Goal: Task Accomplishment & Management: Complete application form

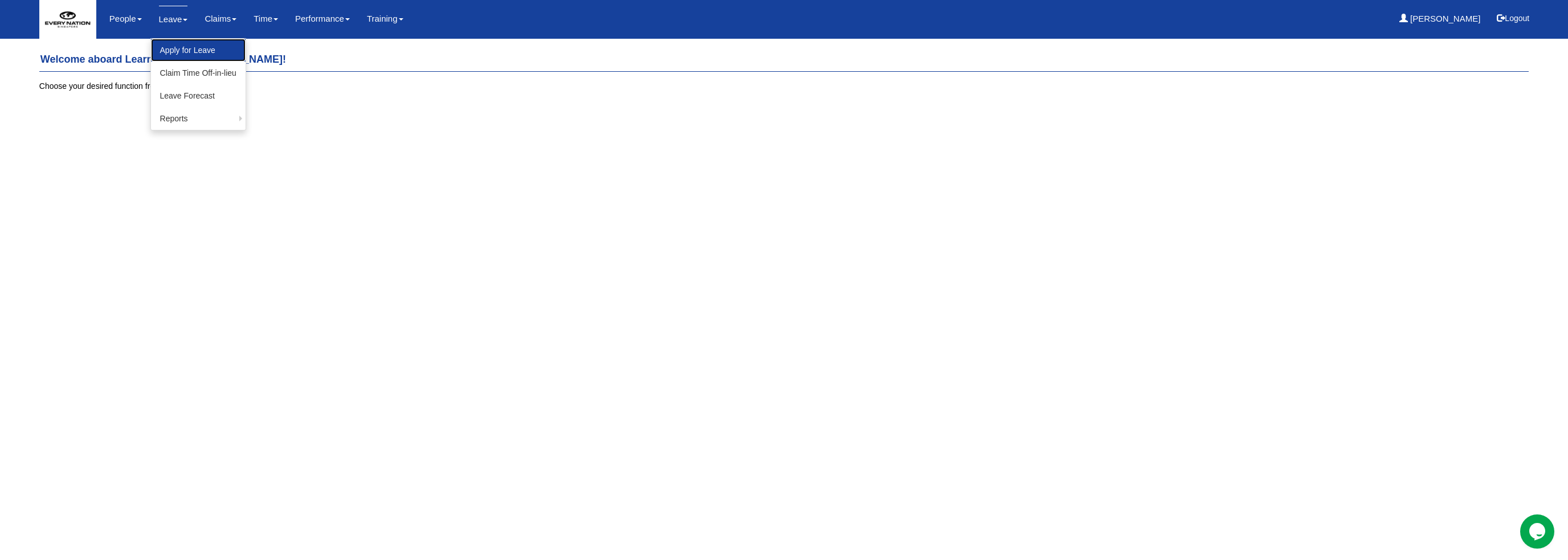
click at [182, 47] on link "Apply for Leave" at bounding box center [198, 50] width 94 height 23
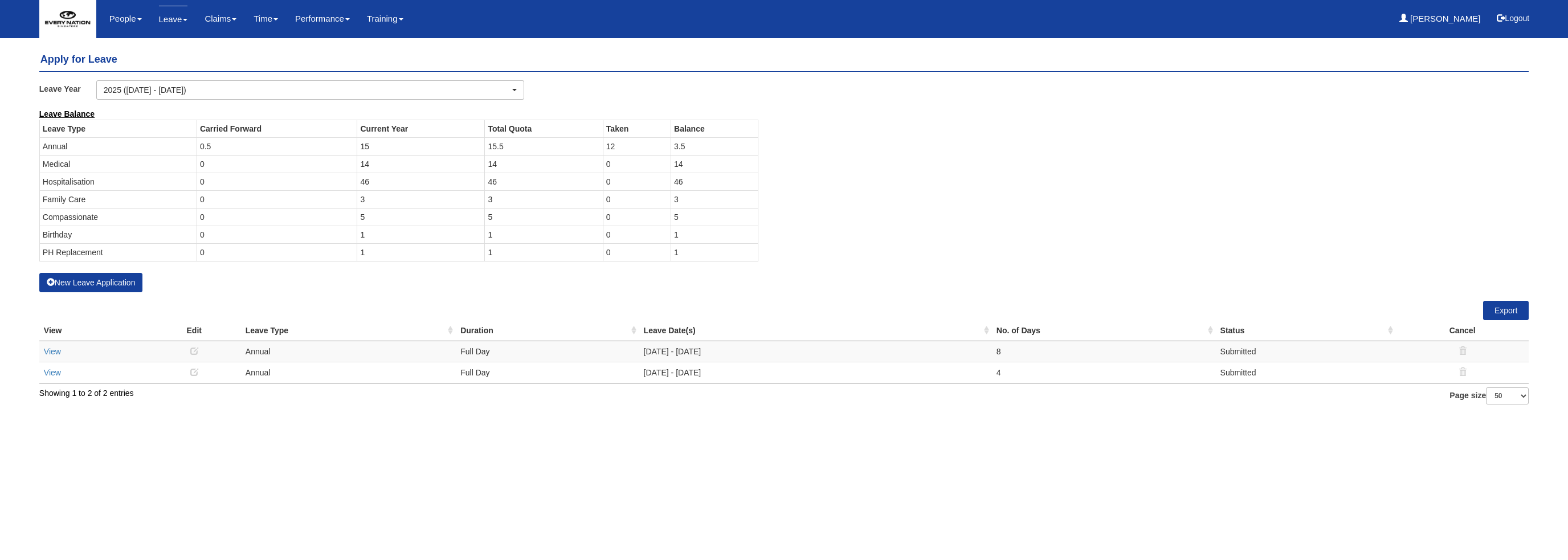
select select "50"
click at [117, 284] on button "New Leave Application" at bounding box center [91, 282] width 104 height 20
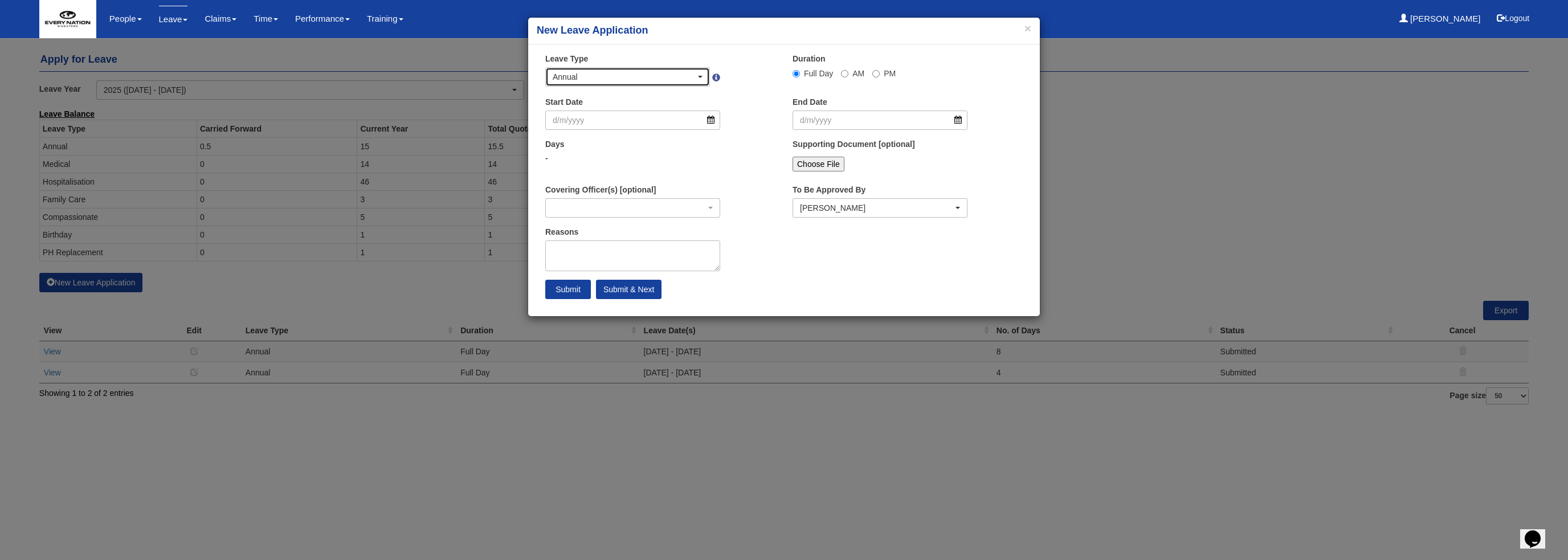
click at [659, 75] on div "Annual" at bounding box center [625, 77] width 143 height 11
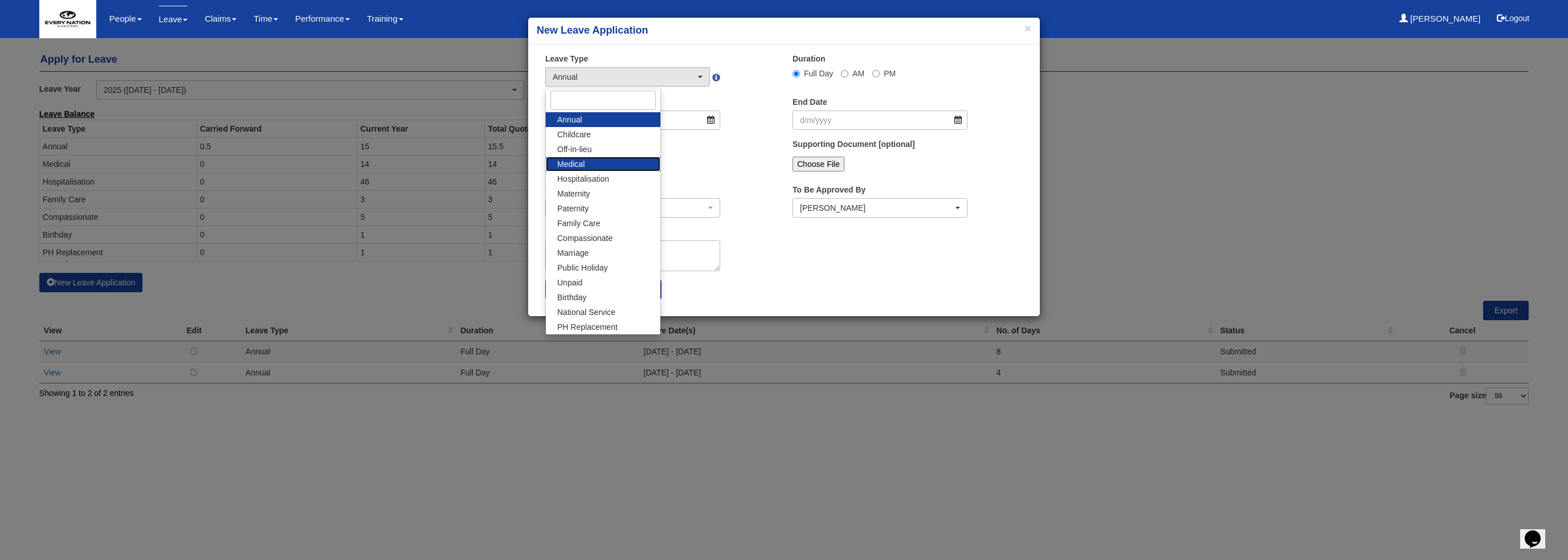
click at [611, 164] on link "Medical" at bounding box center [603, 164] width 115 height 15
select select "4"
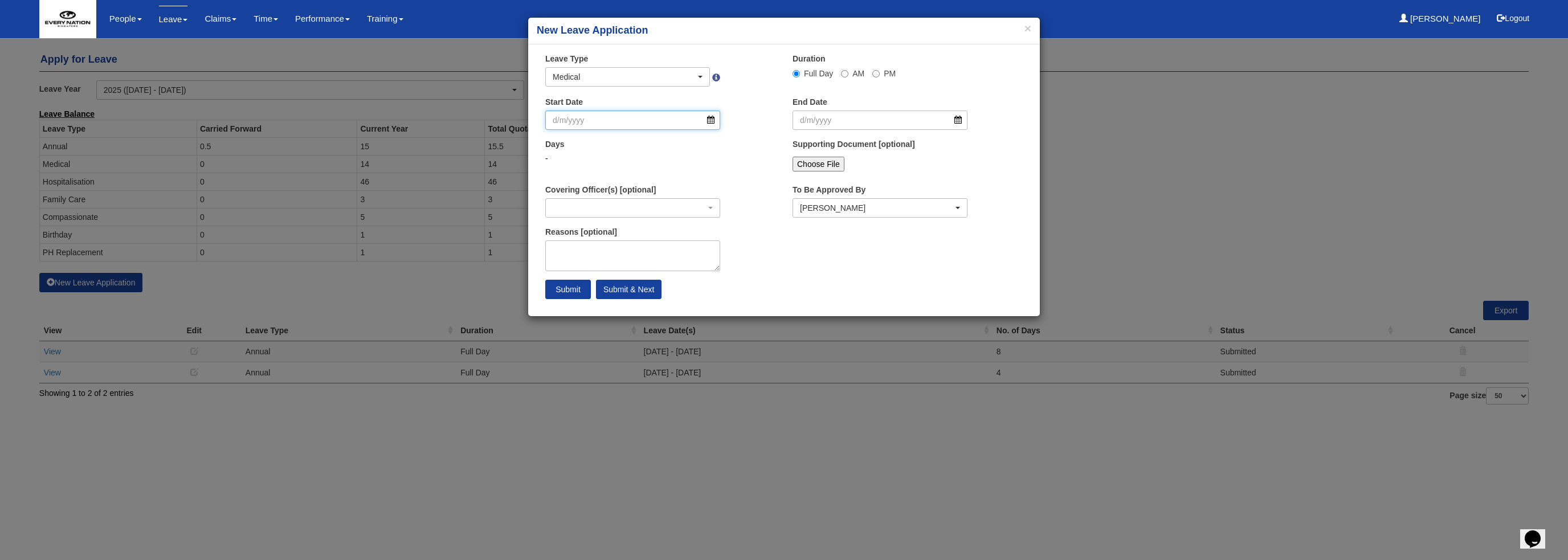
click at [709, 118] on input "Start Date" at bounding box center [633, 120] width 175 height 20
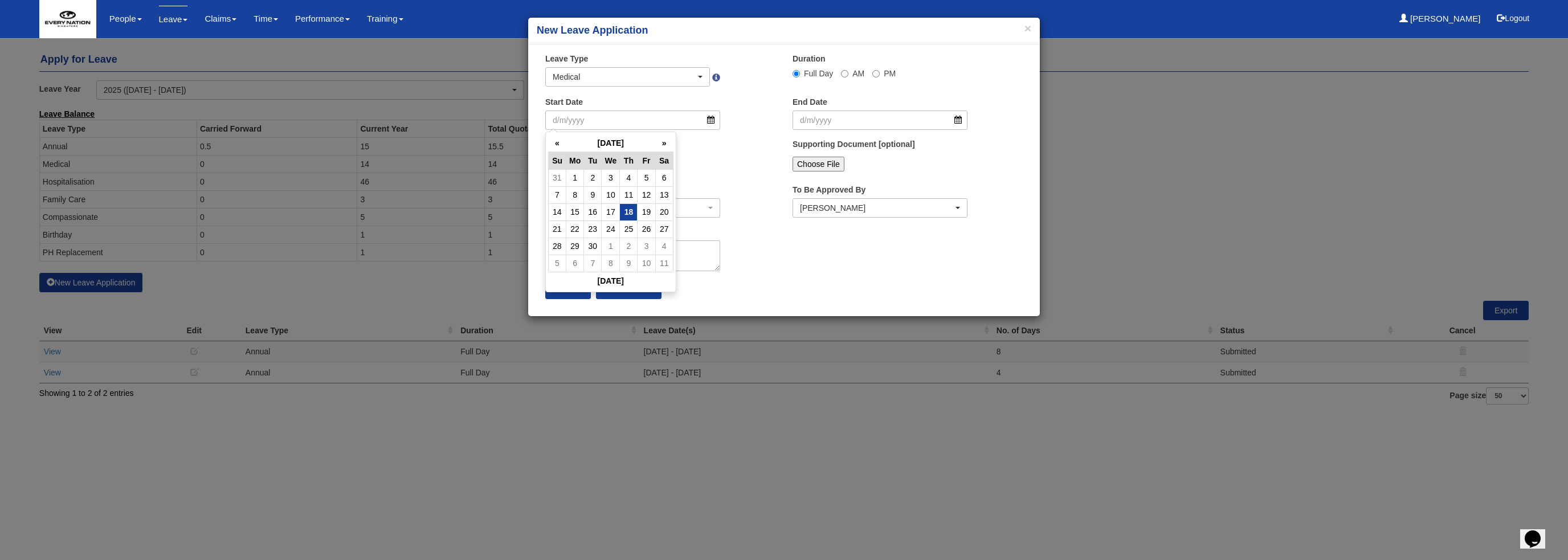
click at [630, 209] on td "18" at bounding box center [629, 212] width 18 height 17
type input "[DATE]"
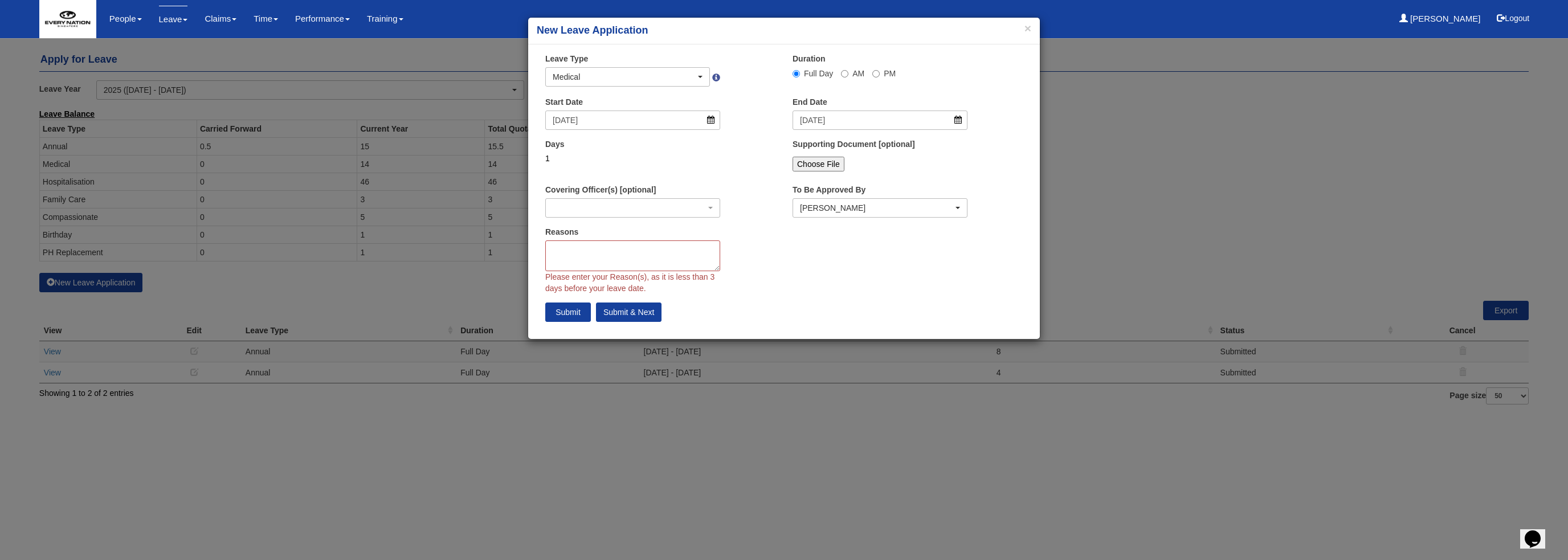
select select
click at [643, 246] on textarea "Reasons" at bounding box center [633, 256] width 175 height 31
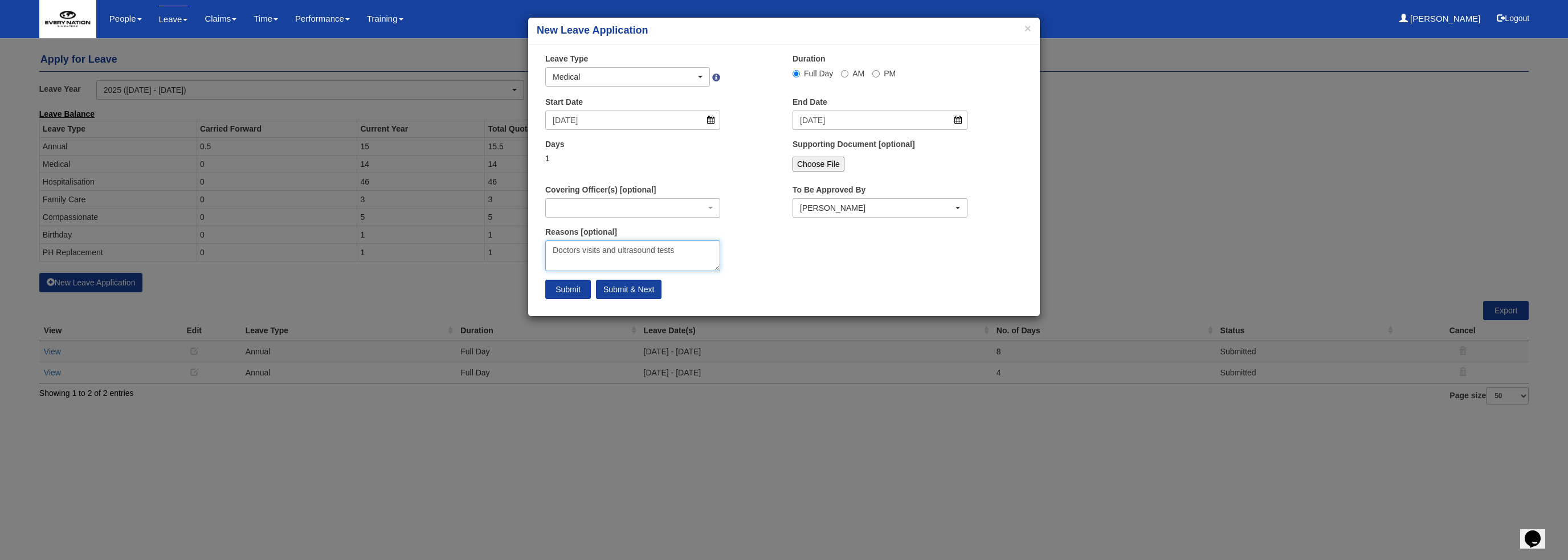
type textarea "Doctors visits and ultrasound tests"
click at [573, 292] on input "Submit" at bounding box center [568, 289] width 46 height 20
select select "1"
select select
select select "50"
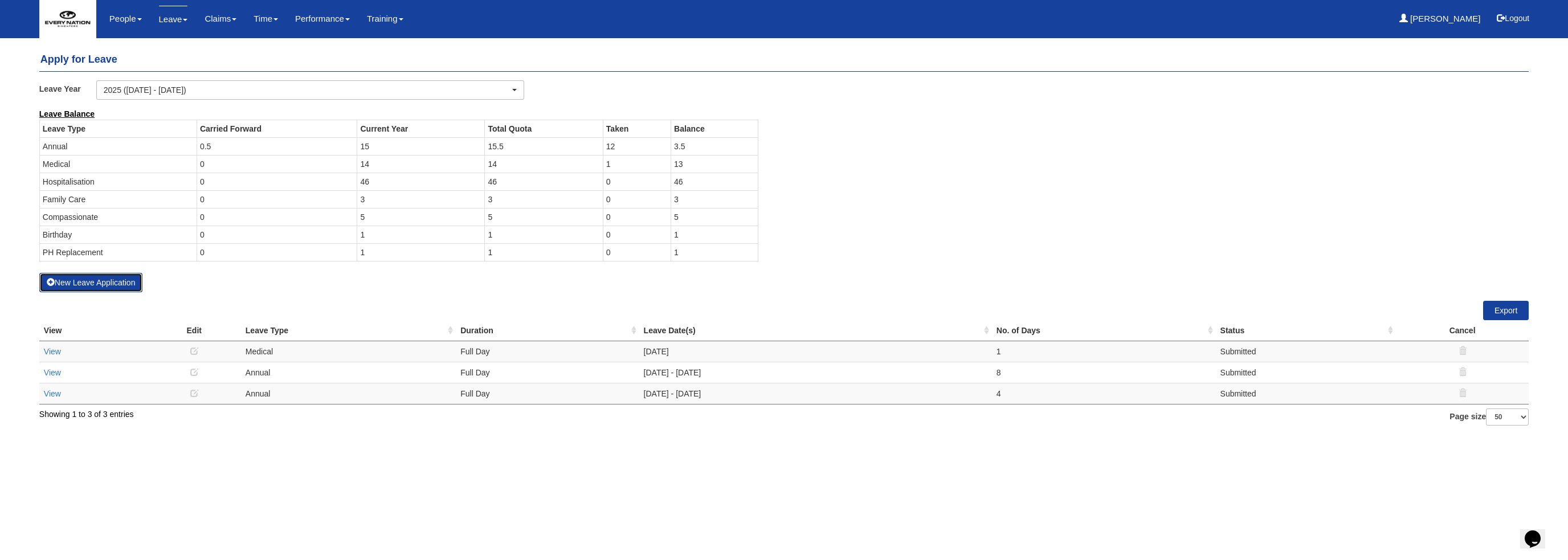
click at [121, 287] on button "New Leave Application" at bounding box center [91, 282] width 104 height 20
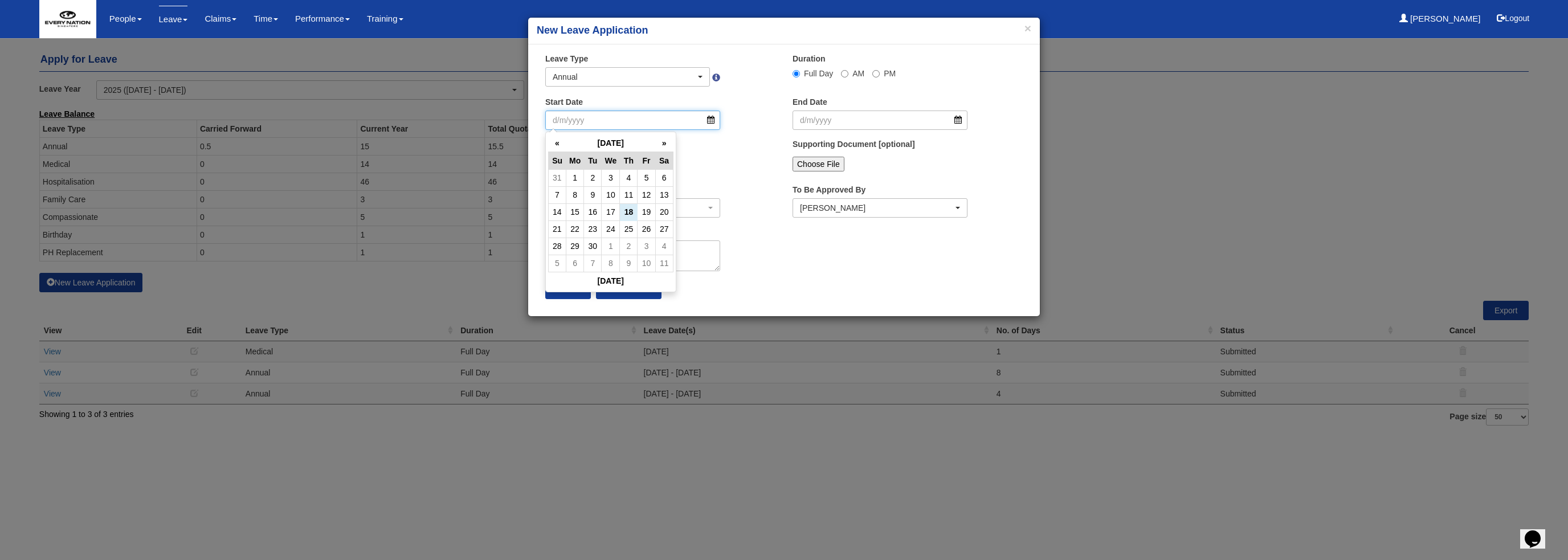
click at [710, 125] on input "Start Date" at bounding box center [633, 120] width 175 height 20
click at [557, 143] on th "«" at bounding box center [557, 143] width 18 height 18
click at [668, 248] on td "30" at bounding box center [664, 246] width 18 height 17
type input "[DATE]"
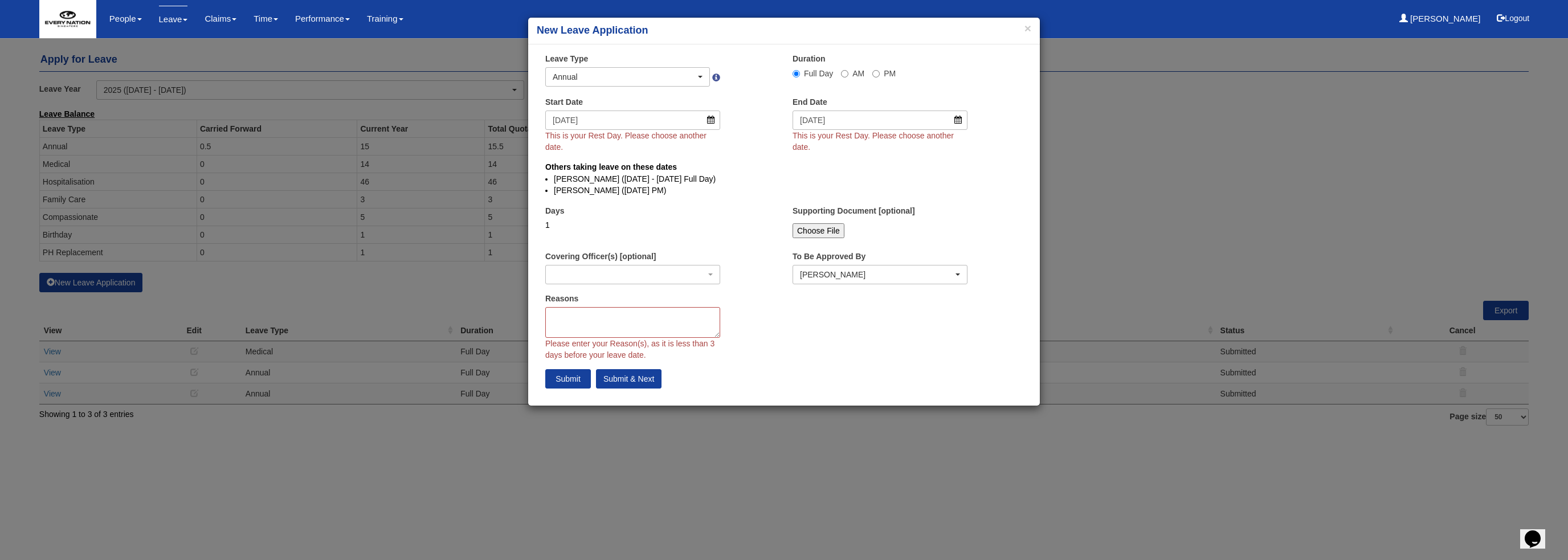
select select
click at [673, 122] on input "[DATE]" at bounding box center [633, 120] width 175 height 20
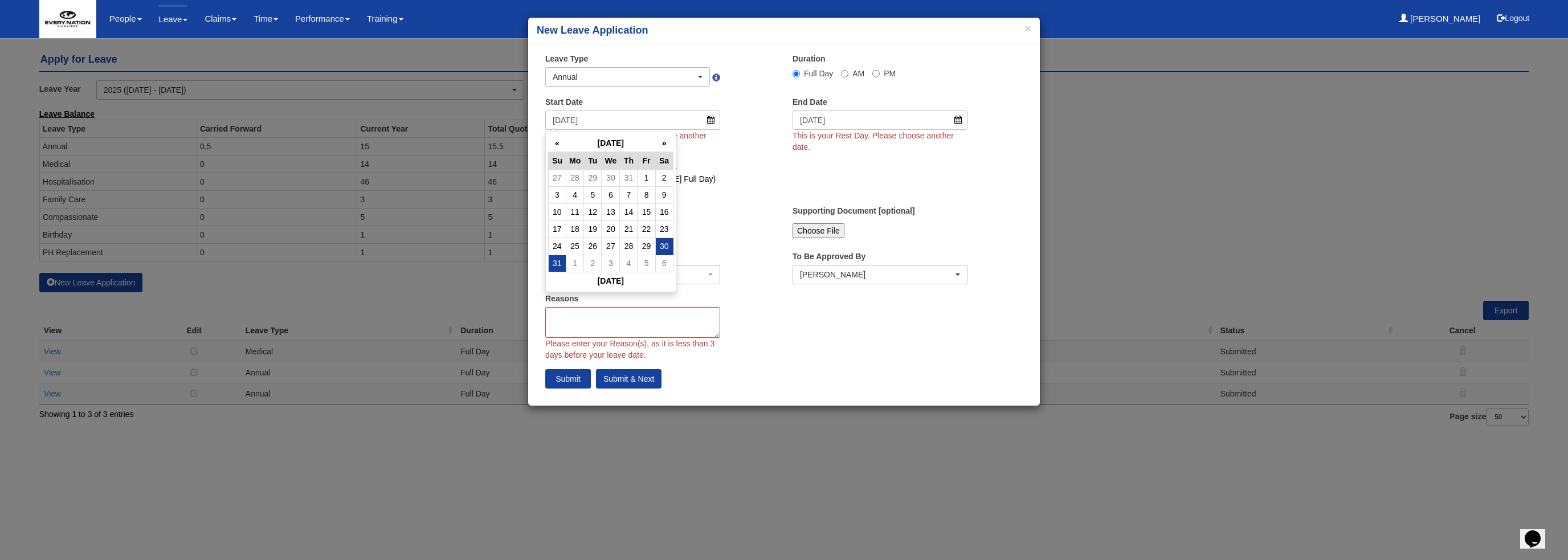
click at [560, 265] on td "31" at bounding box center [557, 263] width 18 height 17
type input "[DATE]"
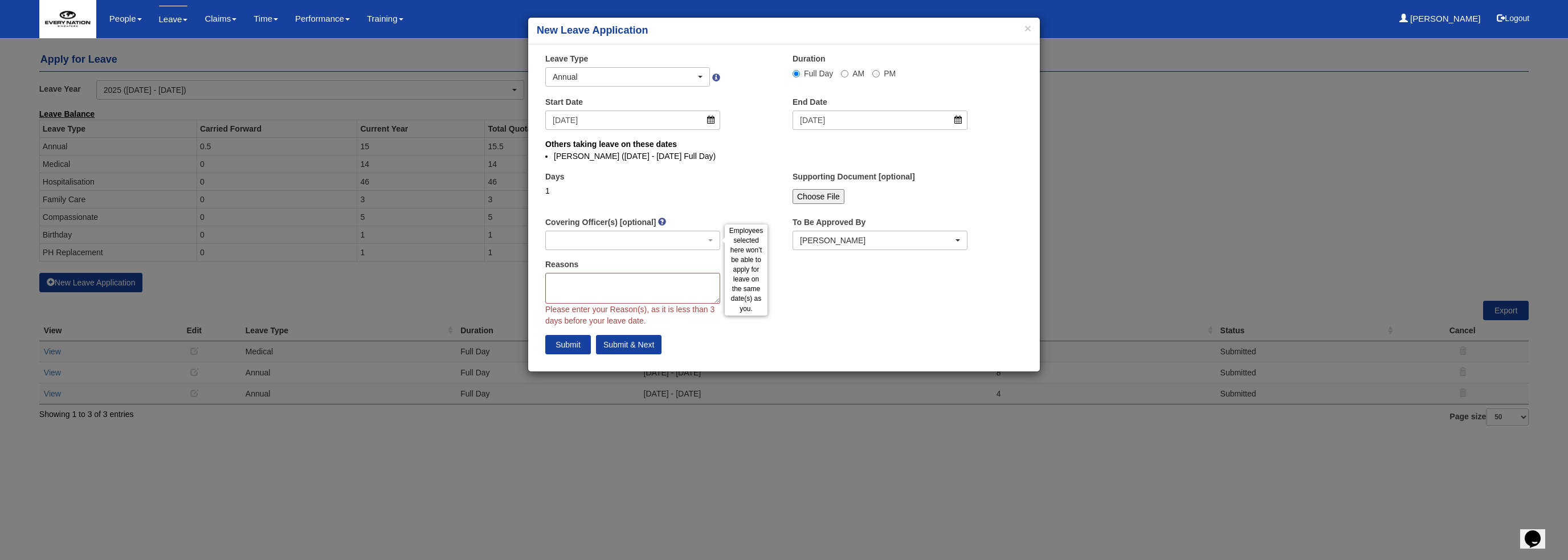
select select
click at [628, 289] on textarea "Reasons" at bounding box center [633, 288] width 175 height 31
type textarea "M"
type textarea "N"
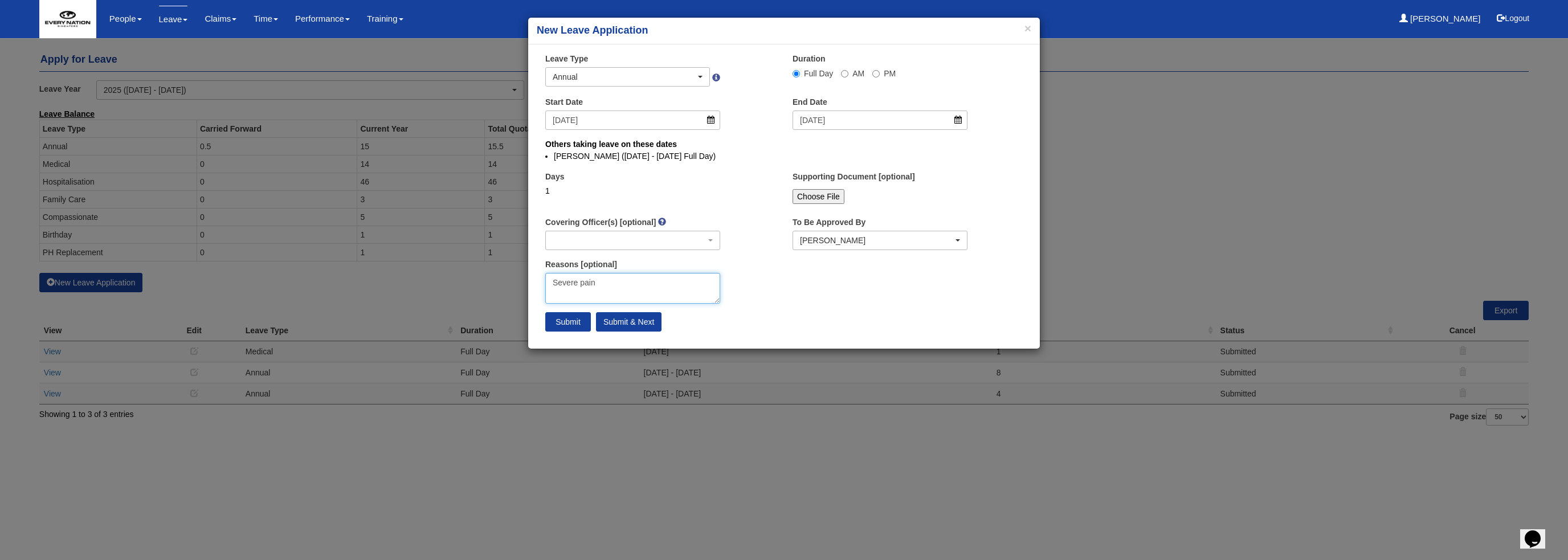
type textarea "Severe pain"
click at [758, 297] on div "Reasons [optional] Severe pain" at bounding box center [660, 285] width 247 height 53
click at [665, 71] on div "Annual" at bounding box center [625, 77] width 143 height 11
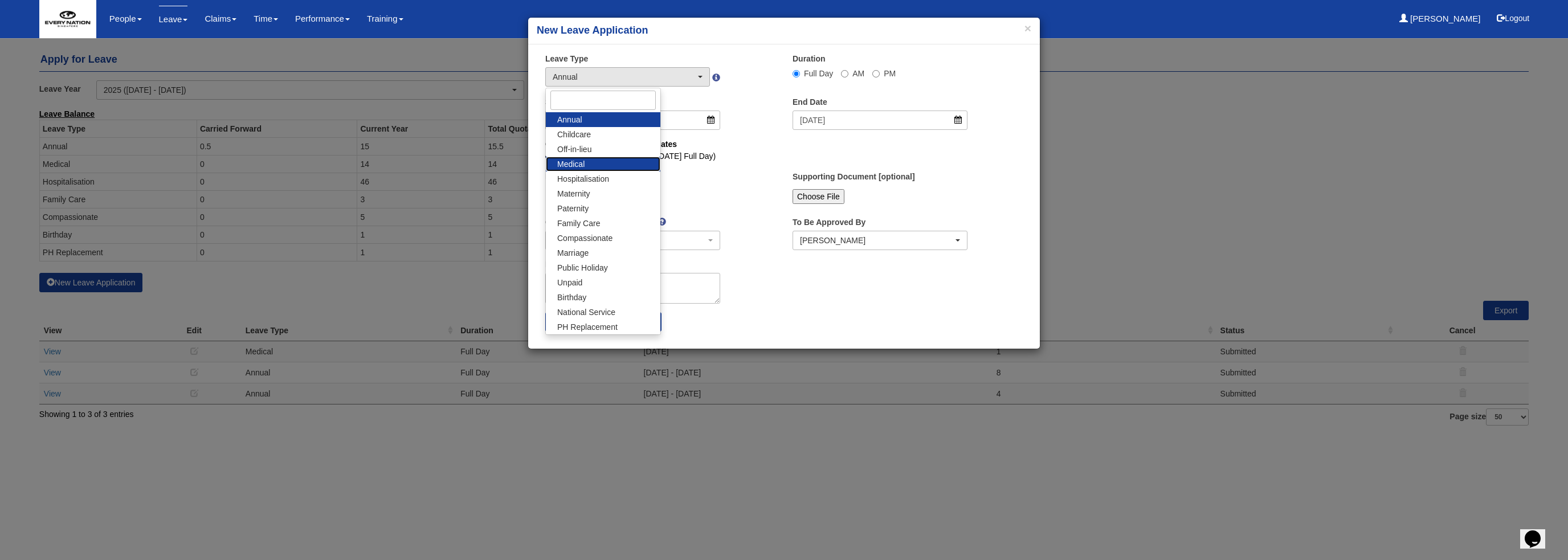
click at [599, 163] on link "Medical" at bounding box center [603, 164] width 115 height 15
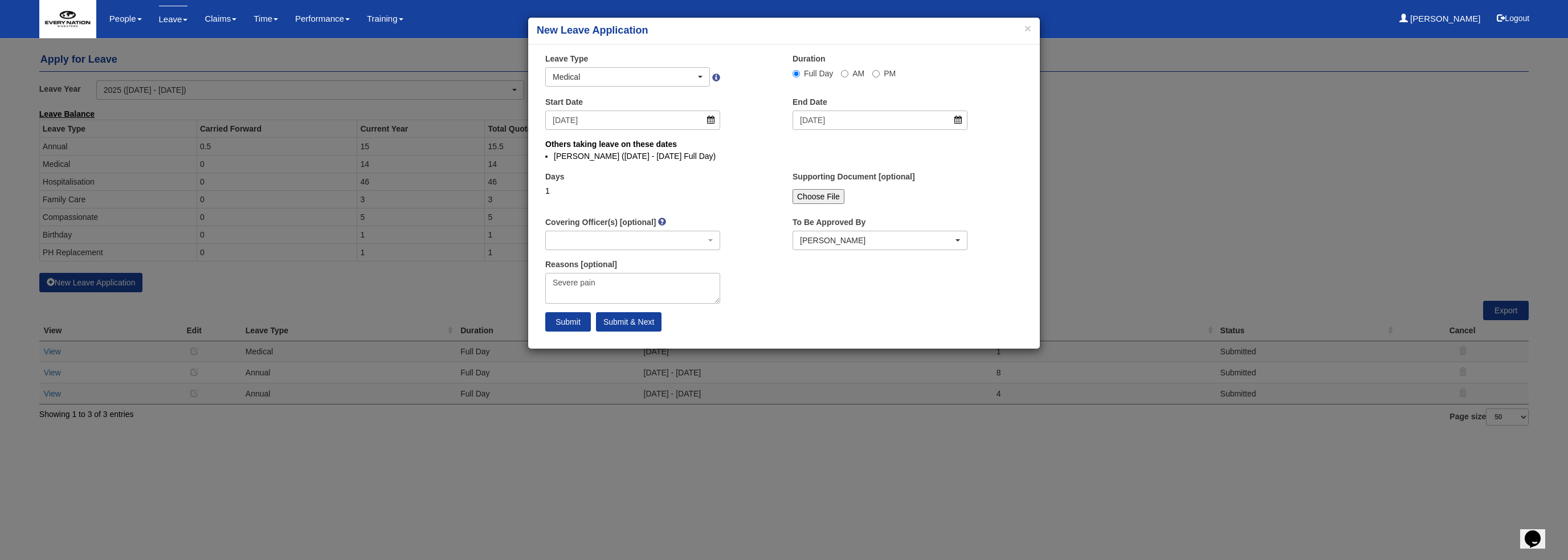
click at [739, 184] on div "Days 1" at bounding box center [660, 192] width 247 height 42
click at [570, 321] on input "Submit" at bounding box center [568, 322] width 46 height 20
select select "1"
select select
select select "50"
